Goal: Information Seeking & Learning: Learn about a topic

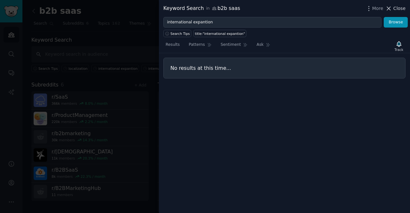
click at [391, 9] on icon at bounding box center [388, 8] width 7 height 7
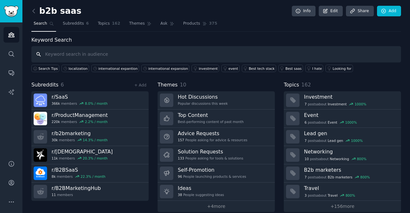
scroll to position [6, 0]
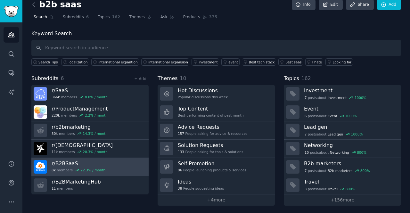
click at [121, 164] on link "r/ B2BSaaS 8k members 22.3 % / month" at bounding box center [89, 167] width 117 height 18
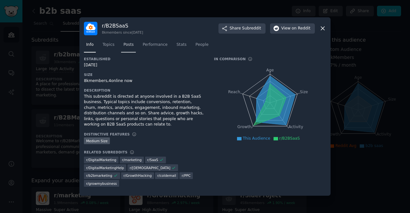
click at [121, 48] on link "Posts" at bounding box center [128, 46] width 15 height 13
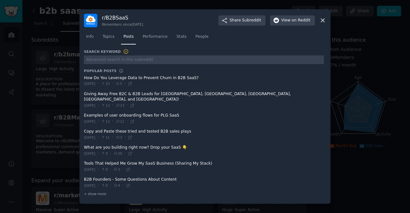
click at [6, 65] on div at bounding box center [205, 106] width 410 height 213
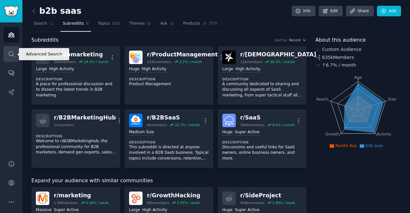
click at [12, 58] on link "Search" at bounding box center [12, 54] width 16 height 16
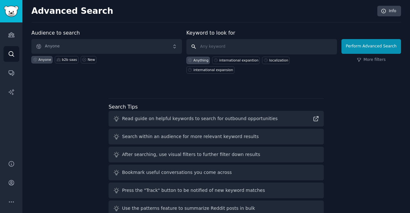
click at [212, 47] on input "text" at bounding box center [261, 46] width 151 height 15
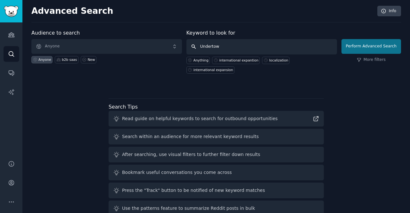
type input "Undertow"
click at [372, 46] on button "Perform Advanced Search" at bounding box center [371, 46] width 60 height 15
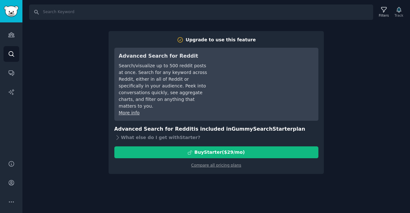
click at [79, 114] on div "Search Filters Track Upgrade to use this feature Advanced Search for Reddit Sea…" at bounding box center [216, 106] width 388 height 213
click at [16, 30] on link "Audiences" at bounding box center [12, 35] width 16 height 16
